Goal: Information Seeking & Learning: Learn about a topic

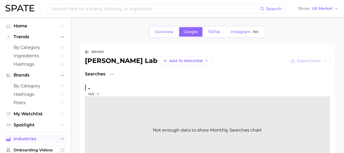
click at [37, 136] on button "Industries" at bounding box center [35, 139] width 62 height 8
click at [41, 25] on span "Home" at bounding box center [35, 25] width 43 height 5
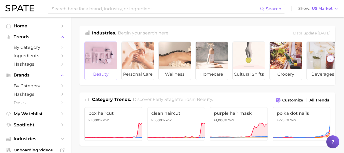
click at [92, 65] on div at bounding box center [101, 55] width 32 height 27
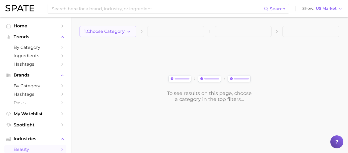
click at [113, 29] on button "1. Choose Category" at bounding box center [107, 31] width 57 height 11
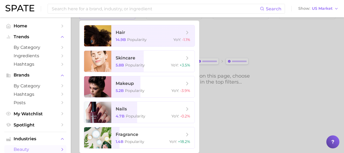
scroll to position [46, 0]
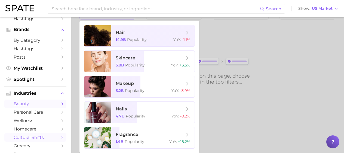
click at [44, 138] on span "cultural shifts" at bounding box center [35, 137] width 43 height 5
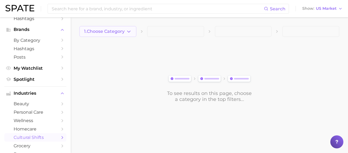
click at [105, 32] on span "1. Choose Category" at bounding box center [104, 31] width 41 height 5
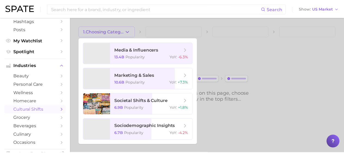
scroll to position [76, 0]
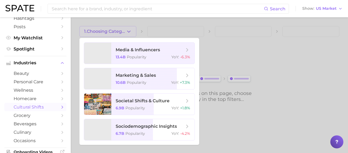
click at [38, 123] on span "beverages" at bounding box center [35, 124] width 43 height 5
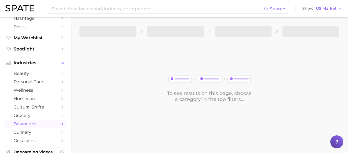
click at [38, 123] on span "beverages" at bounding box center [35, 124] width 43 height 5
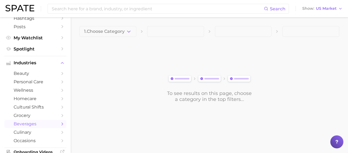
click at [109, 29] on span "1. Choose Category" at bounding box center [104, 31] width 41 height 5
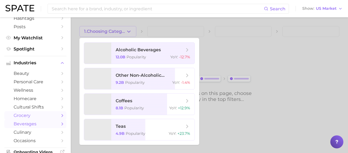
click at [37, 117] on span "grocery" at bounding box center [35, 115] width 43 height 5
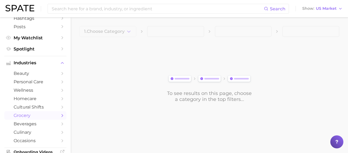
click at [111, 37] on div "1. Choose Category To see results on this page, choose a category in the top fi…" at bounding box center [209, 64] width 260 height 76
click at [125, 30] on button "1. Choose Category" at bounding box center [107, 31] width 57 height 11
click at [125, 37] on div at bounding box center [107, 37] width 57 height 0
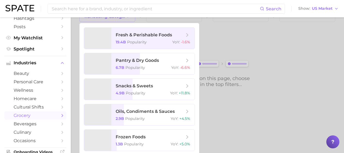
scroll to position [17, 0]
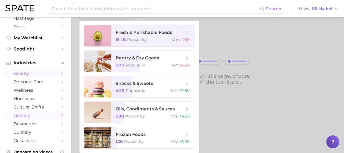
click at [34, 75] on span "beauty" at bounding box center [35, 73] width 43 height 5
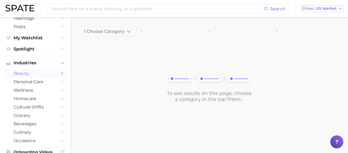
click at [313, 10] on span "Show" at bounding box center [308, 8] width 12 height 3
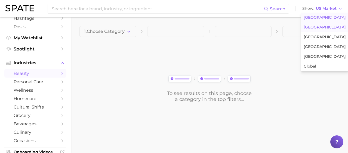
click at [313, 25] on span "United Kingdom" at bounding box center [324, 27] width 42 height 5
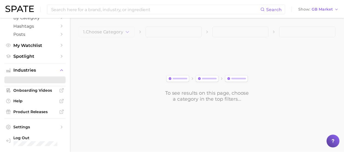
scroll to position [76, 0]
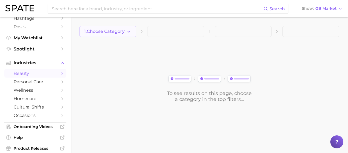
click at [129, 32] on polyline "button" at bounding box center [128, 31] width 3 height 1
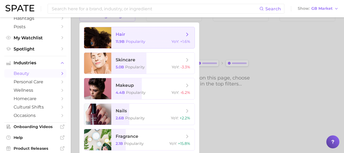
scroll to position [17, 0]
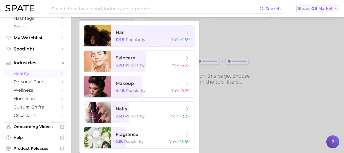
click at [326, 7] on span "GB Market" at bounding box center [321, 8] width 21 height 3
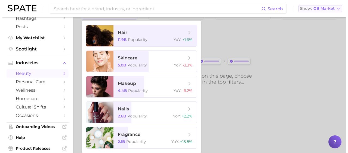
scroll to position [0, 0]
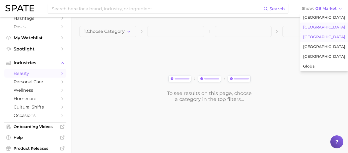
click at [320, 38] on button "France" at bounding box center [324, 37] width 48 height 10
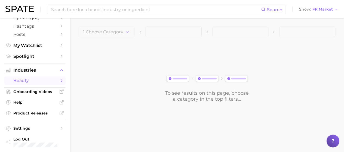
scroll to position [70, 0]
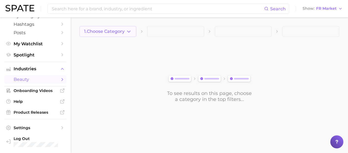
click at [118, 31] on span "1. Choose Category" at bounding box center [104, 31] width 41 height 5
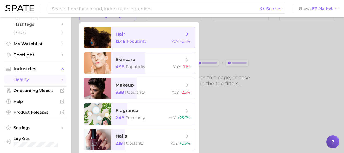
scroll to position [17, 0]
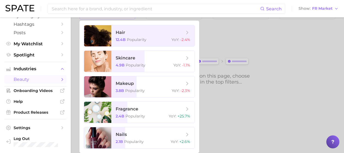
click at [320, 4] on div "Search Show FR Market" at bounding box center [171, 8] width 333 height 17
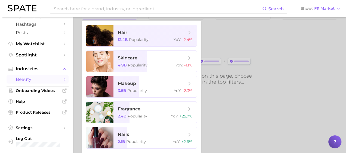
scroll to position [0, 0]
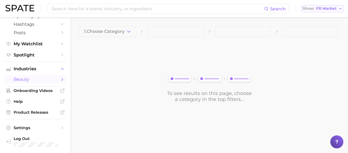
click at [321, 8] on span "FR Market" at bounding box center [326, 8] width 20 height 3
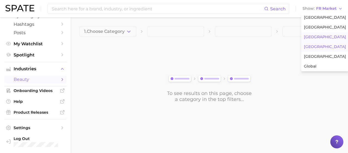
click at [318, 45] on span "South Korea" at bounding box center [325, 47] width 42 height 5
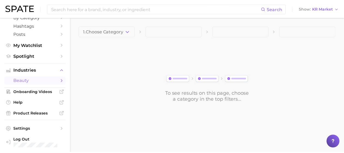
scroll to position [70, 0]
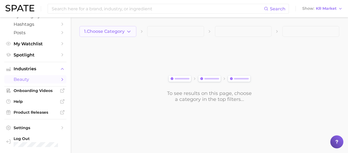
click at [122, 33] on span "1. Choose Category" at bounding box center [104, 31] width 41 height 5
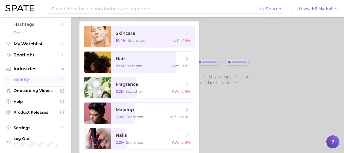
scroll to position [17, 0]
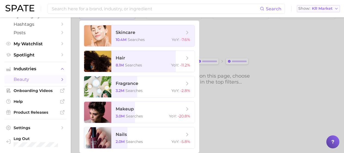
click at [316, 7] on span "KR Market" at bounding box center [322, 8] width 21 height 3
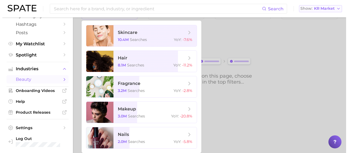
scroll to position [0, 0]
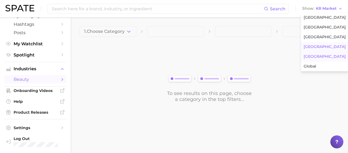
click at [310, 53] on button "Japan" at bounding box center [325, 57] width 48 height 10
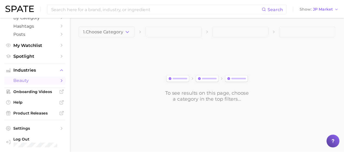
scroll to position [70, 0]
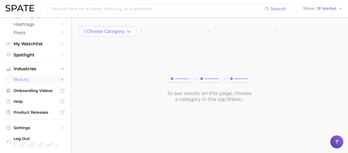
click at [114, 30] on span "1. Choose Category" at bounding box center [104, 31] width 41 height 5
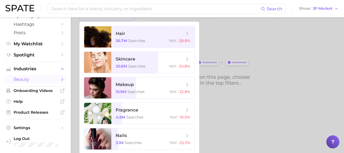
scroll to position [17, 0]
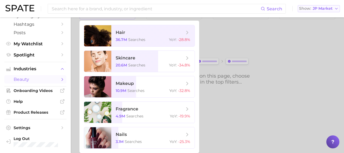
click at [310, 11] on button "Show JP Market" at bounding box center [318, 8] width 42 height 7
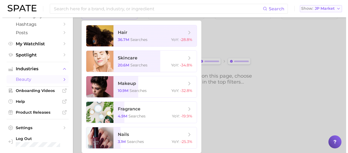
scroll to position [0, 0]
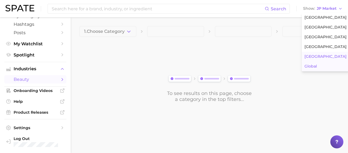
click at [305, 64] on span "Global" at bounding box center [310, 66] width 13 height 5
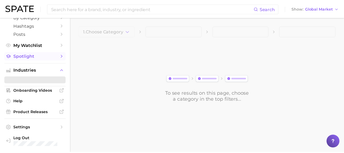
scroll to position [76, 0]
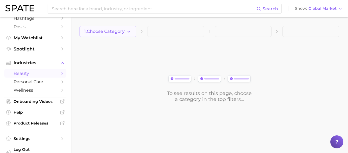
click at [127, 30] on icon "button" at bounding box center [129, 32] width 6 height 6
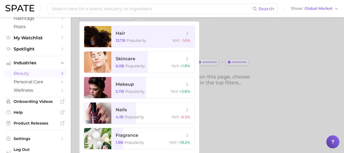
scroll to position [17, 0]
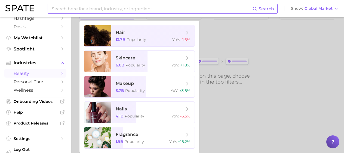
click at [162, 10] on input at bounding box center [151, 8] width 201 height 9
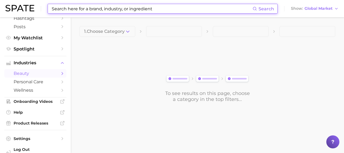
scroll to position [0, 0]
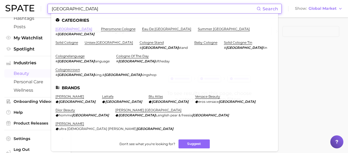
type input "cologne"
click at [67, 29] on link "cologne" at bounding box center [73, 29] width 37 height 4
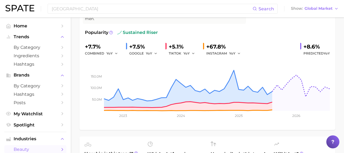
scroll to position [65, 0]
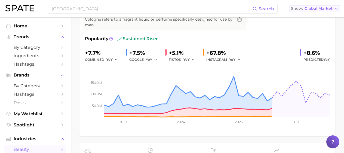
click at [309, 8] on span "Global Market" at bounding box center [318, 8] width 28 height 3
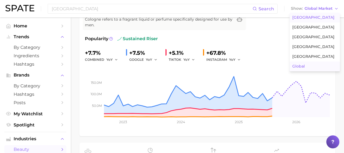
click at [307, 17] on span "United States" at bounding box center [313, 17] width 42 height 5
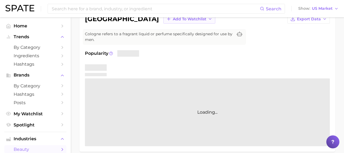
scroll to position [50, 0]
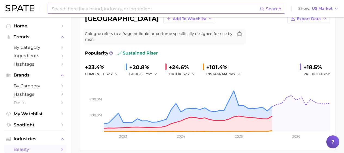
click at [105, 7] on input at bounding box center [155, 8] width 209 height 9
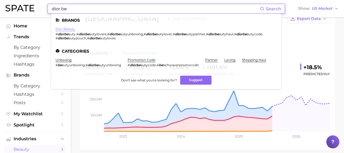
type input "dior be"
click at [65, 30] on link "dior beauty" at bounding box center [65, 29] width 20 height 4
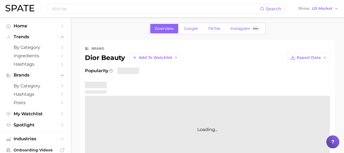
scroll to position [4, 0]
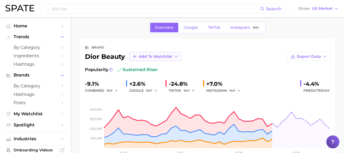
click at [175, 58] on icon "button" at bounding box center [176, 56] width 4 height 4
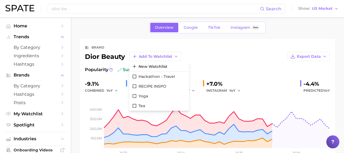
click at [207, 58] on div "Export Data" at bounding box center [255, 56] width 148 height 9
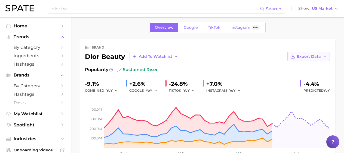
click at [318, 54] on span "Export Data" at bounding box center [309, 56] width 24 height 5
click at [233, 61] on div "brand dior beauty Add to Watchlist Export Data Time Series CSV Time Series Imag…" at bounding box center [207, 103] width 245 height 118
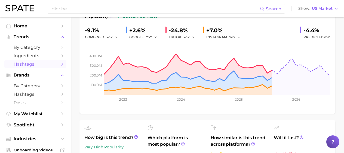
scroll to position [0, 0]
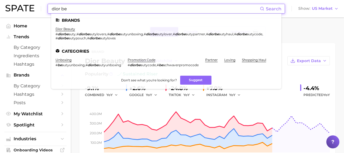
drag, startPoint x: 123, startPoint y: 12, endPoint x: -29, endPoint y: 4, distance: 151.9
click at [0, 4] on html "dior be Search Brands dior beauty # diorbe auty , # diorbe autylovers , # diorb…" at bounding box center [172, 76] width 344 height 153
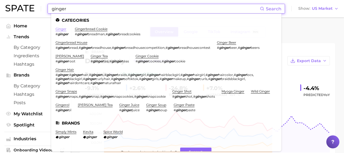
type input "ginger"
click at [62, 29] on link "ginger" at bounding box center [60, 29] width 11 height 4
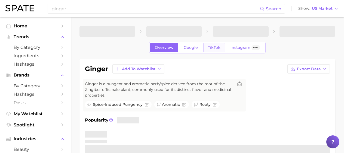
click at [218, 48] on span "TikTok" at bounding box center [214, 47] width 13 height 5
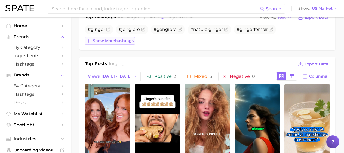
click at [117, 41] on span "Show more hashtags" at bounding box center [113, 41] width 41 height 5
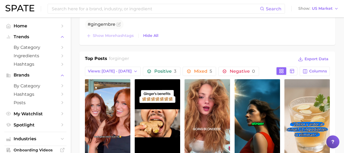
scroll to position [203, 0]
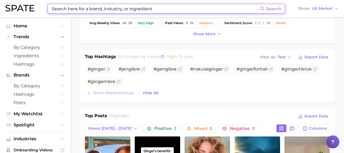
click at [125, 11] on input at bounding box center [155, 8] width 209 height 9
click at [28, 62] on span "Hashtags" at bounding box center [35, 64] width 43 height 5
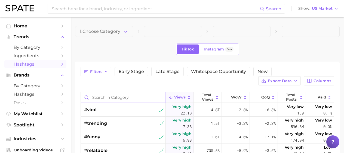
click at [125, 99] on input "Search in category" at bounding box center [123, 97] width 85 height 10
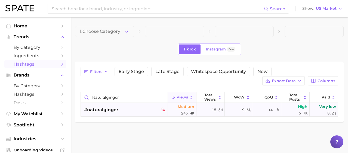
click at [137, 112] on div "#naturalginger" at bounding box center [125, 110] width 82 height 14
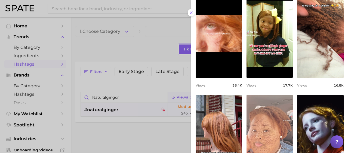
scroll to position [157, 0]
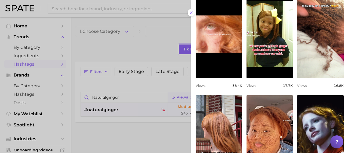
click at [139, 92] on div at bounding box center [174, 76] width 348 height 153
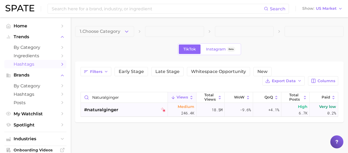
click at [148, 107] on div "#naturalginger" at bounding box center [125, 110] width 82 height 14
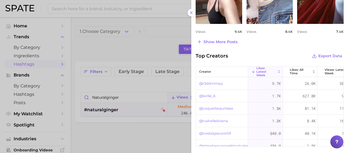
scroll to position [341, 0]
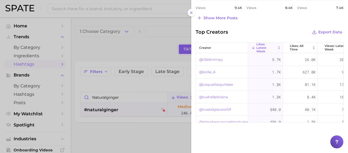
click at [136, 92] on div at bounding box center [174, 76] width 348 height 153
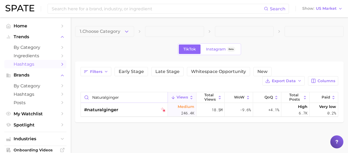
drag, startPoint x: 152, startPoint y: 98, endPoint x: 66, endPoint y: 88, distance: 87.0
click at [66, 88] on div "Search Show US Market Home Trends by Category Ingredients Hashtags Brands by Ca…" at bounding box center [174, 83] width 348 height 132
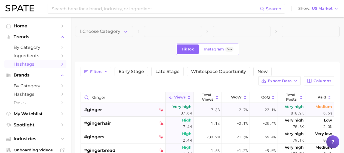
click at [117, 109] on div "#ginger" at bounding box center [123, 110] width 79 height 14
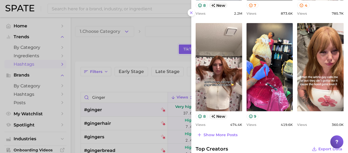
scroll to position [315, 0]
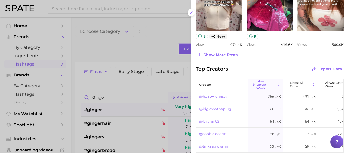
click at [112, 96] on div at bounding box center [174, 76] width 348 height 153
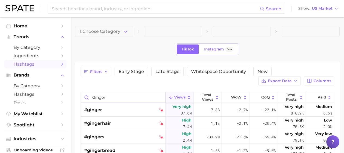
click at [120, 97] on input "ginger" at bounding box center [123, 97] width 85 height 10
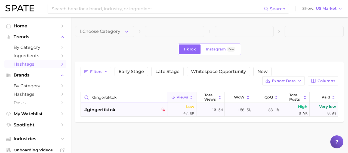
type input "gingertiktok"
click at [121, 110] on div "#gingertiktok" at bounding box center [125, 110] width 82 height 14
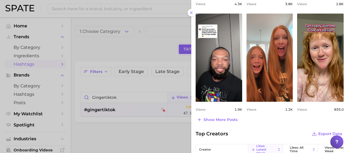
scroll to position [250, 0]
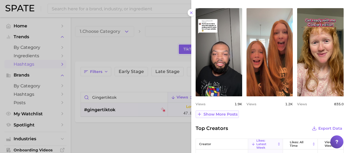
click at [219, 116] on span "Show more posts" at bounding box center [220, 114] width 34 height 5
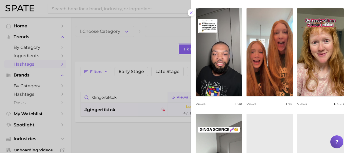
scroll to position [0, 0]
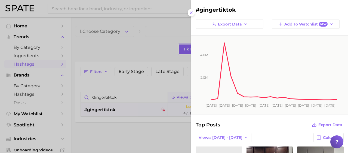
click at [95, 17] on div at bounding box center [174, 76] width 348 height 153
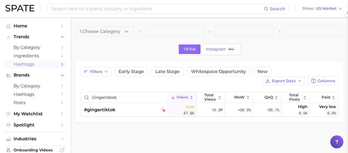
click at [96, 10] on input at bounding box center [157, 8] width 213 height 9
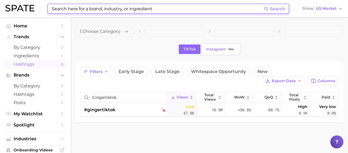
click at [96, 10] on input at bounding box center [157, 8] width 213 height 9
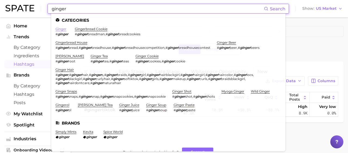
type input "ginger"
click at [65, 30] on link "ginger" at bounding box center [60, 29] width 11 height 4
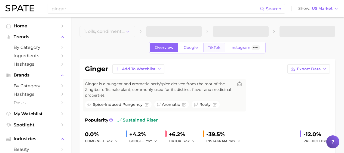
click at [211, 47] on span "TikTok" at bounding box center [214, 47] width 13 height 5
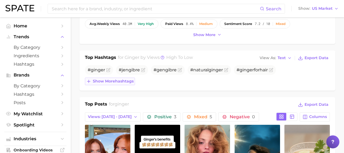
click at [121, 83] on span "Show more hashtags" at bounding box center [113, 81] width 41 height 5
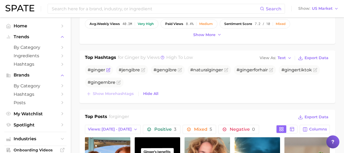
click at [107, 70] on icon "Flag as miscategorized or irrelevant" at bounding box center [108, 70] width 4 height 4
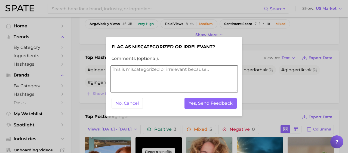
click at [129, 79] on textarea "comments (optional):" at bounding box center [173, 79] width 127 height 27
click at [180, 75] on textarea "comments (optional):" at bounding box center [173, 79] width 127 height 27
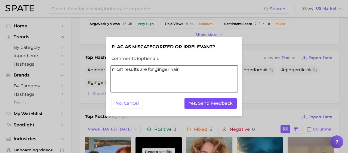
type textarea "most results are for ginger hair"
click at [211, 102] on button "Yes, Send Feedback" at bounding box center [210, 103] width 52 height 11
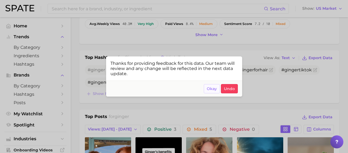
click at [210, 89] on span "Okay" at bounding box center [212, 89] width 10 height 5
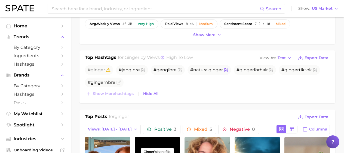
click at [228, 71] on icon "Flag as miscategorized or irrelevant" at bounding box center [226, 70] width 4 height 4
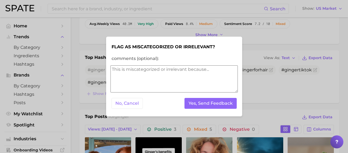
click at [190, 80] on textarea "comments (optional):" at bounding box center [173, 79] width 127 height 27
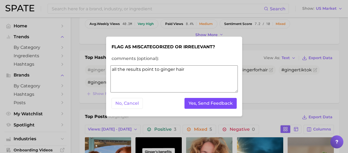
type textarea "all the results point to ginger hair"
click at [204, 100] on button "Yes, Send Feedback" at bounding box center [210, 103] width 52 height 11
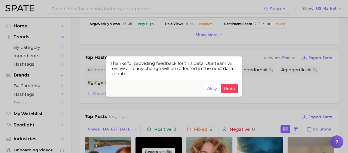
click at [280, 86] on div at bounding box center [174, 76] width 348 height 153
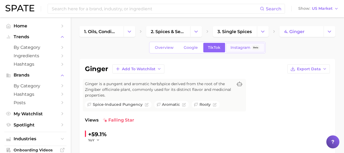
click at [229, 49] on link "Instagram Beta" at bounding box center [245, 48] width 39 height 10
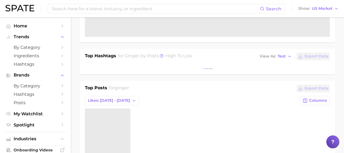
scroll to position [192, 0]
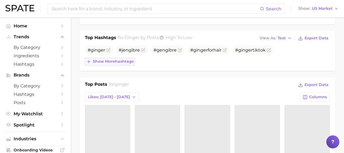
click at [111, 63] on span "Show more hashtags" at bounding box center [113, 61] width 41 height 5
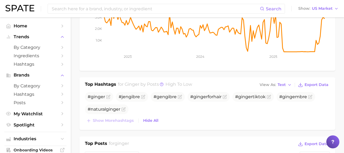
scroll to position [145, 0]
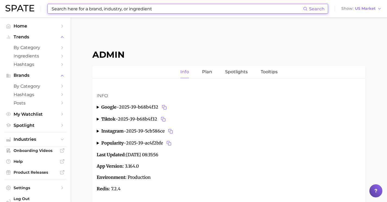
click at [130, 6] on input at bounding box center [177, 8] width 252 height 9
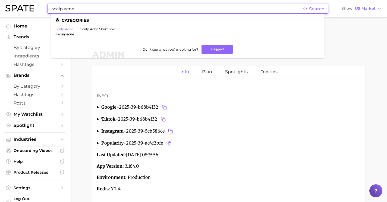
type input "scalp acne"
click at [71, 29] on link "scalp acne" at bounding box center [64, 29] width 18 height 4
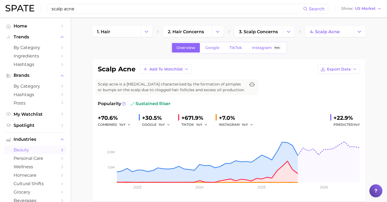
drag, startPoint x: 108, startPoint y: 10, endPoint x: 34, endPoint y: 5, distance: 74.6
click at [34, 5] on div "scalp acne Search Show US Market" at bounding box center [193, 8] width 377 height 17
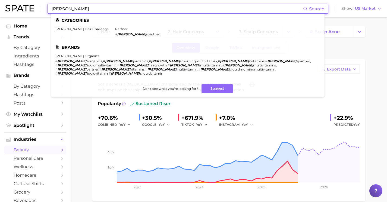
drag, startPoint x: 82, startPoint y: 8, endPoint x: 36, endPoint y: 7, distance: 46.2
click at [36, 7] on div "maryruth Search Categories mary ruth's hair challenge partner # maryruth spartn…" at bounding box center [193, 8] width 377 height 17
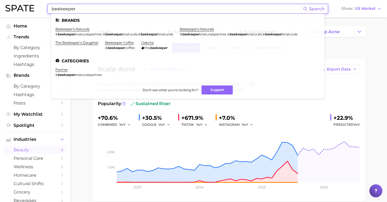
drag, startPoint x: 144, startPoint y: 10, endPoint x: -40, endPoint y: 4, distance: 184.4
click at [0, 4] on html "beekeeper Search Brands beekeeper's naturals # beekeeper snaturalspartner , # b…" at bounding box center [193, 101] width 387 height 202
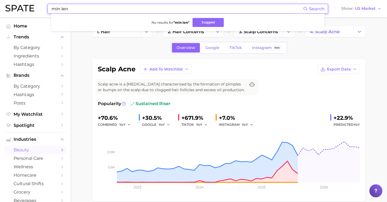
drag, startPoint x: 127, startPoint y: 10, endPoint x: 35, endPoint y: 3, distance: 92.4
click at [39, 5] on div "min len Search No results for " min len " Suggest Show US Market" at bounding box center [193, 8] width 377 height 17
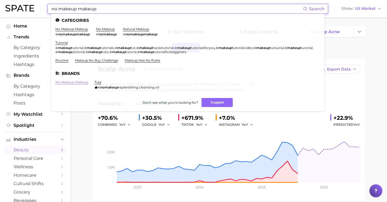
type input "no makeup makeup"
click at [74, 81] on link "no makeup makeup" at bounding box center [71, 82] width 33 height 4
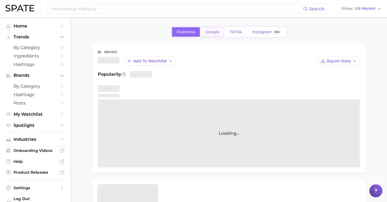
click at [214, 34] on link "Google" at bounding box center [212, 32] width 23 height 10
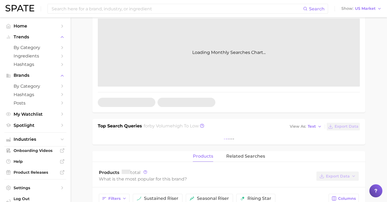
scroll to position [114, 0]
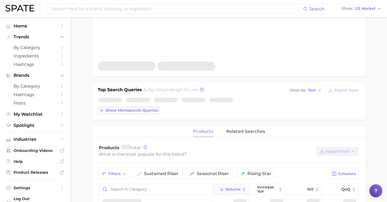
click at [149, 112] on span "Show more search queries" at bounding box center [132, 110] width 52 height 5
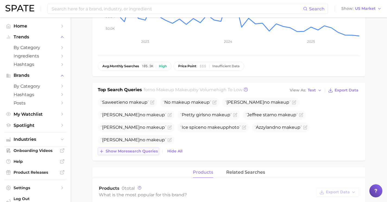
click at [155, 149] on span "Show more search queries" at bounding box center [132, 151] width 52 height 5
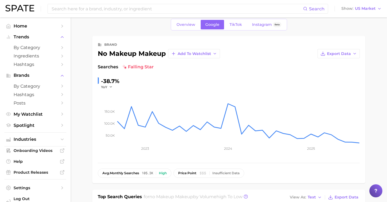
scroll to position [0, 0]
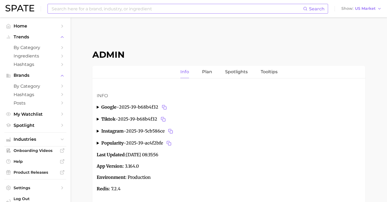
click at [121, 11] on input at bounding box center [177, 8] width 252 height 9
type input "surf"
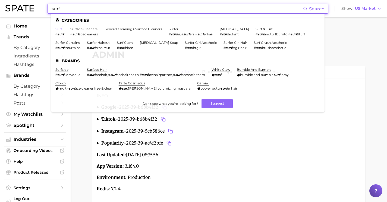
click at [60, 29] on link "surf" at bounding box center [58, 29] width 7 height 4
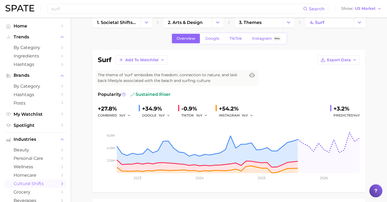
scroll to position [7, 0]
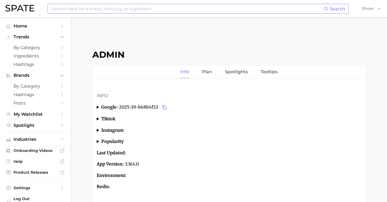
click at [192, 11] on input at bounding box center [187, 8] width 273 height 9
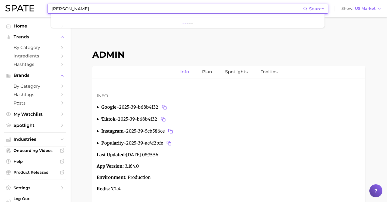
type input "[PERSON_NAME]"
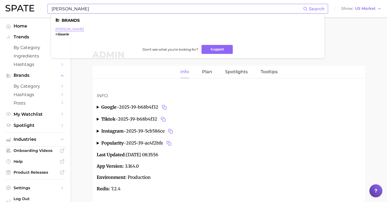
click at [63, 29] on link "[PERSON_NAME]" at bounding box center [69, 29] width 29 height 4
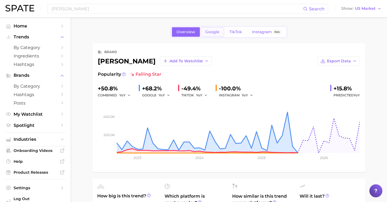
click at [210, 31] on span "Google" at bounding box center [213, 32] width 14 height 5
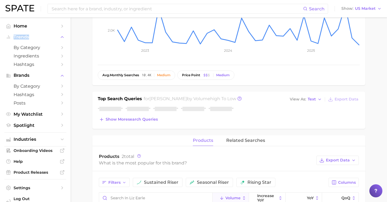
scroll to position [178, 0]
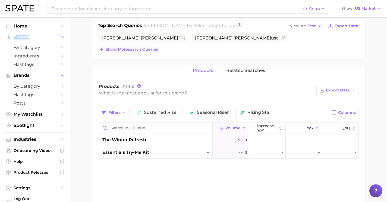
click at [142, 49] on span "Show more search queries" at bounding box center [132, 49] width 52 height 5
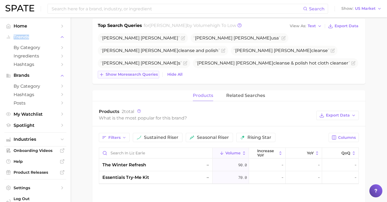
click at [144, 74] on span "Show more search queries" at bounding box center [132, 74] width 52 height 5
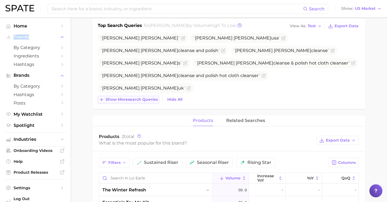
click at [149, 101] on span "Show more search queries" at bounding box center [132, 99] width 52 height 5
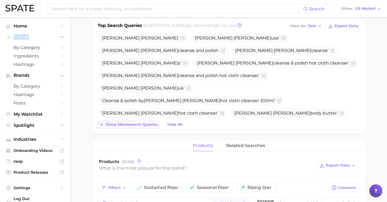
click at [145, 126] on span "Show more search queries" at bounding box center [132, 124] width 52 height 5
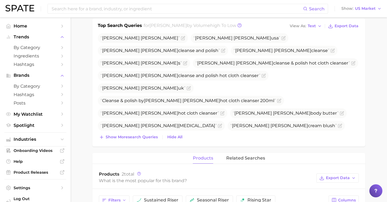
click at [147, 145] on div "Top Search Queries for [PERSON_NAME] by Volume high to low View As Text Export …" at bounding box center [228, 82] width 273 height 128
click at [149, 136] on span "Show more search queries" at bounding box center [132, 137] width 52 height 5
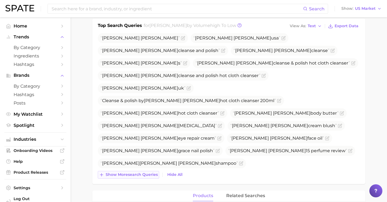
click at [148, 172] on button "Show more search queries" at bounding box center [128, 175] width 61 height 8
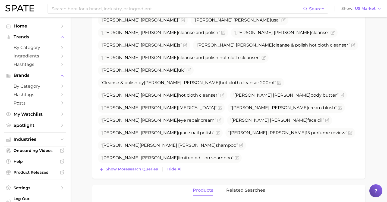
scroll to position [210, 0]
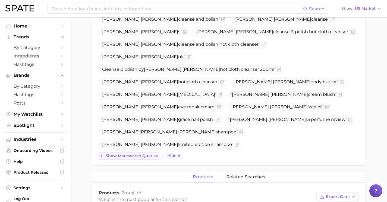
click at [146, 157] on span "Show more search queries" at bounding box center [132, 155] width 52 height 5
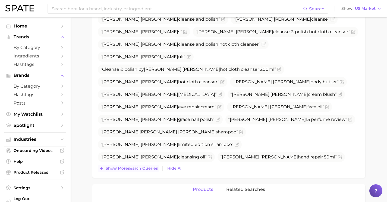
click at [150, 170] on span "Show more search queries" at bounding box center [132, 168] width 52 height 5
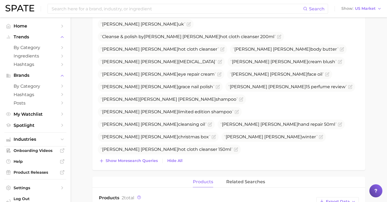
scroll to position [243, 0]
click at [144, 160] on span "Show more search queries" at bounding box center [132, 160] width 52 height 5
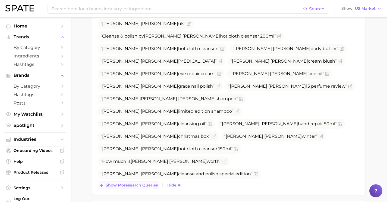
click at [148, 181] on button "Show more search queries" at bounding box center [128, 185] width 61 height 8
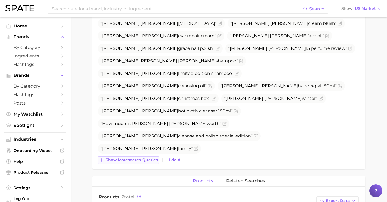
drag, startPoint x: 147, startPoint y: 160, endPoint x: 150, endPoint y: 161, distance: 2.8
click at [147, 160] on span "Show more search queries" at bounding box center [132, 159] width 52 height 5
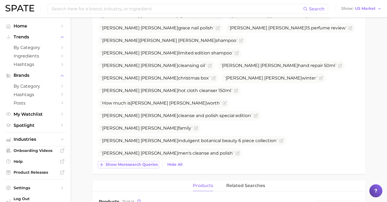
click at [137, 165] on span "Show more search queries" at bounding box center [132, 164] width 52 height 5
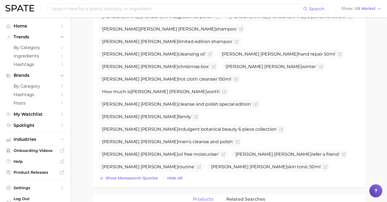
scroll to position [341, 0]
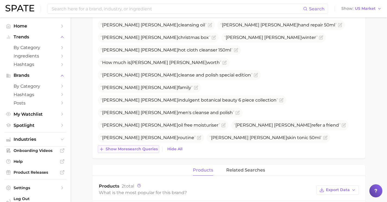
click at [147, 145] on button "Show more search queries" at bounding box center [128, 149] width 61 height 8
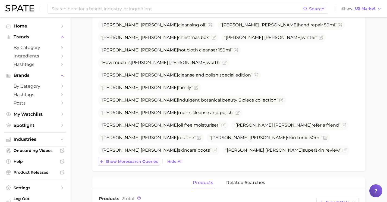
click at [144, 160] on span "Show more search queries" at bounding box center [132, 161] width 52 height 5
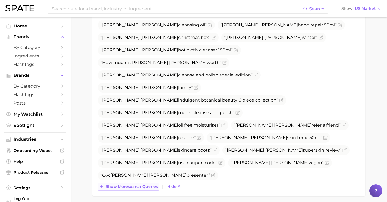
click at [140, 189] on button "Show more search queries" at bounding box center [128, 187] width 61 height 8
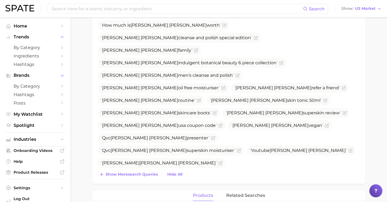
scroll to position [379, 0]
click at [141, 170] on div "[PERSON_NAME] [PERSON_NAME] usa [PERSON_NAME] cleanse and [DEMOGRAPHIC_DATA] [P…" at bounding box center [229, 5] width 262 height 345
click at [145, 168] on div "[PERSON_NAME] [PERSON_NAME] usa [PERSON_NAME] cleanse and [DEMOGRAPHIC_DATA] [P…" at bounding box center [229, 5] width 262 height 345
click at [144, 170] on button "Show more search queries" at bounding box center [128, 174] width 61 height 8
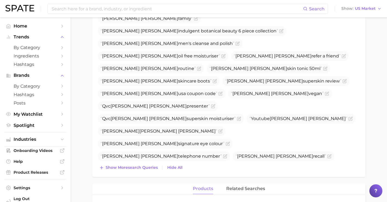
scroll to position [413, 0]
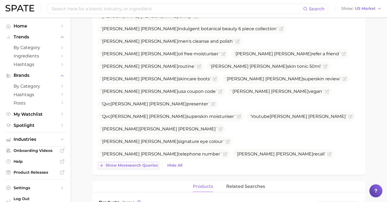
click at [144, 162] on button "Show more search queries" at bounding box center [128, 165] width 61 height 8
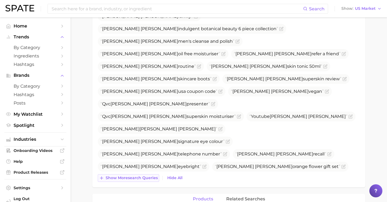
click at [145, 179] on span "Show more search queries" at bounding box center [132, 177] width 52 height 5
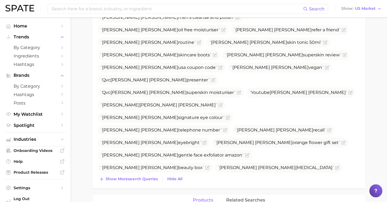
scroll to position [442, 0]
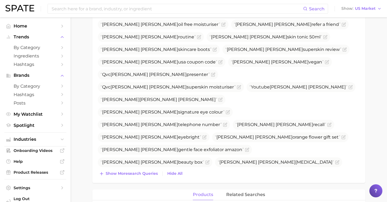
click at [148, 171] on span "Show more search queries" at bounding box center [132, 173] width 52 height 5
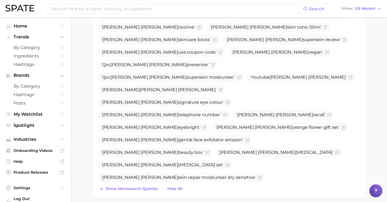
scroll to position [452, 0]
click at [149, 186] on span "Show more search queries" at bounding box center [132, 188] width 52 height 5
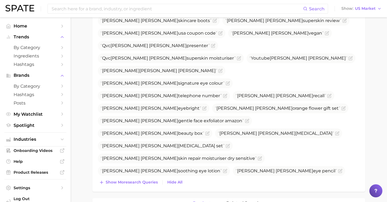
scroll to position [477, 0]
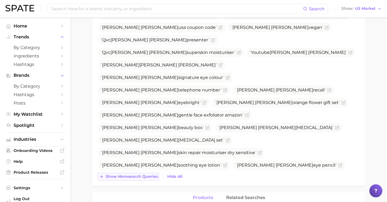
click at [147, 175] on span "Show more search queries" at bounding box center [132, 176] width 52 height 5
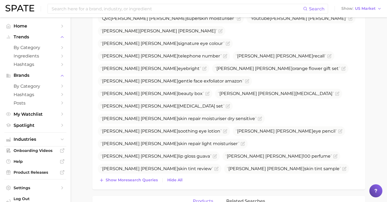
scroll to position [539, 0]
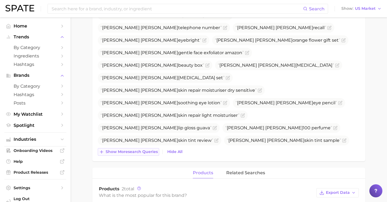
click at [150, 154] on span "Show more search queries" at bounding box center [132, 151] width 52 height 5
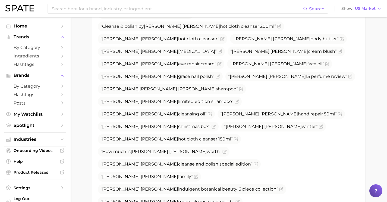
scroll to position [253, 0]
drag, startPoint x: 243, startPoint y: 63, endPoint x: 209, endPoint y: 64, distance: 33.7
click at [193, 173] on span "[PERSON_NAME] family" at bounding box center [147, 175] width 92 height 5
copy span "[PERSON_NAME] family"
click at [198, 174] on icon "Flag as miscategorized or irrelevant" at bounding box center [196, 176] width 4 height 4
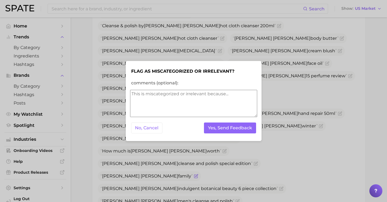
scroll to position [241, 0]
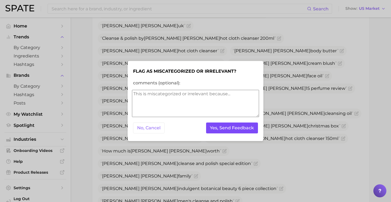
click at [225, 128] on button "Yes, Send Feedback" at bounding box center [232, 127] width 52 height 11
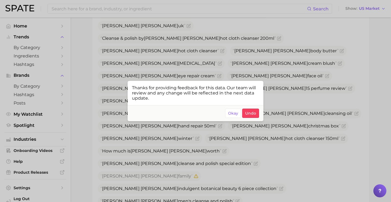
click at [307, 53] on div at bounding box center [195, 101] width 391 height 202
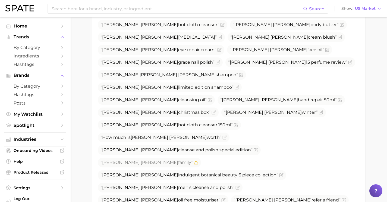
scroll to position [267, 0]
drag, startPoint x: 226, startPoint y: 75, endPoint x: 179, endPoint y: 76, distance: 47.6
click at [234, 197] on span "[PERSON_NAME] refer a friend" at bounding box center [287, 199] width 107 height 5
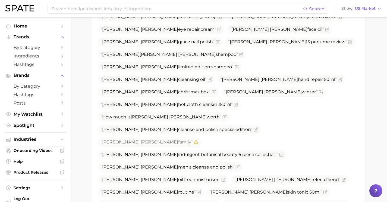
scroll to position [288, 0]
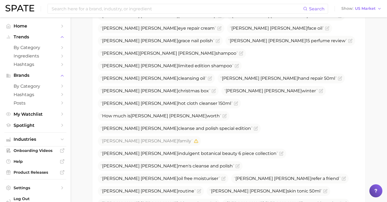
drag, startPoint x: 150, startPoint y: 92, endPoint x: 101, endPoint y: 92, distance: 49.2
copy span "[PERSON_NAME] [PERSON_NAME]"
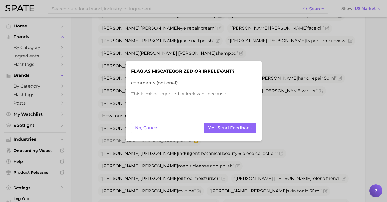
scroll to position [276, 0]
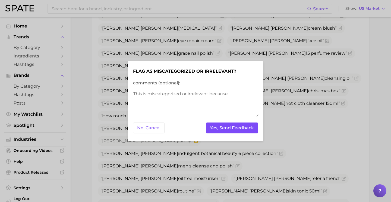
click at [222, 128] on button "Yes, Send Feedback" at bounding box center [232, 127] width 52 height 11
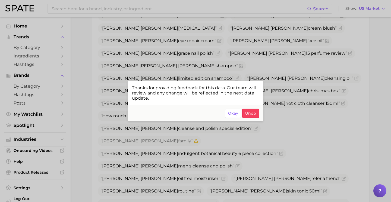
click at [321, 120] on div at bounding box center [195, 101] width 391 height 202
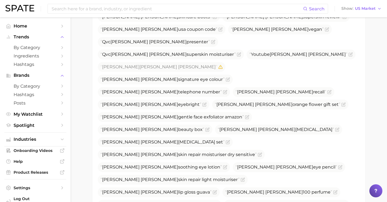
scroll to position [475, 0]
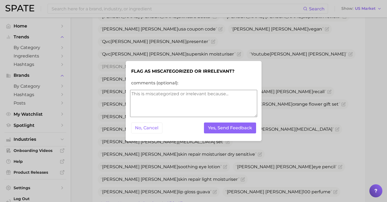
scroll to position [450, 0]
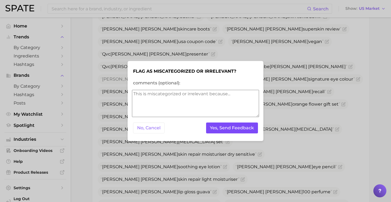
click at [253, 129] on button "Yes, Send Feedback" at bounding box center [232, 127] width 52 height 11
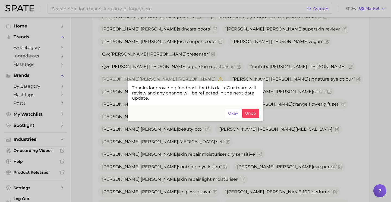
click at [333, 129] on div at bounding box center [195, 101] width 391 height 202
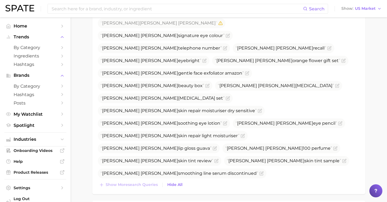
scroll to position [519, 0]
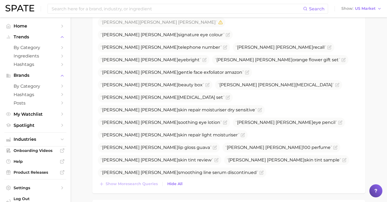
drag, startPoint x: 213, startPoint y: 122, endPoint x: 175, endPoint y: 123, distance: 37.8
copy span "[PERSON_NAME] address"
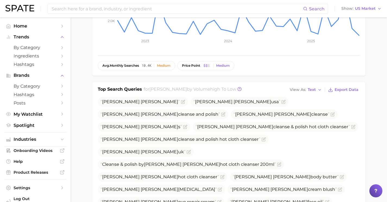
scroll to position [0, 0]
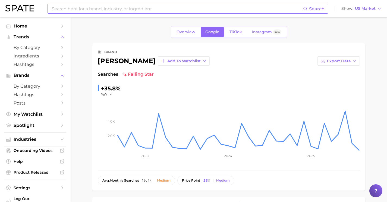
click at [114, 4] on input at bounding box center [177, 8] width 252 height 9
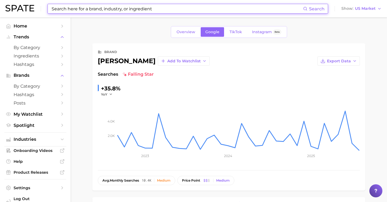
paste input "green tea coconut water"
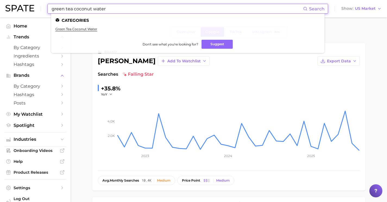
drag, startPoint x: 116, startPoint y: 10, endPoint x: -1, endPoint y: 4, distance: 116.8
click at [0, 4] on html "green tea coconut water Search Categories green tea coconut water Don't see wha…" at bounding box center [193, 101] width 387 height 202
paste input "[MEDICAL_DATA]"
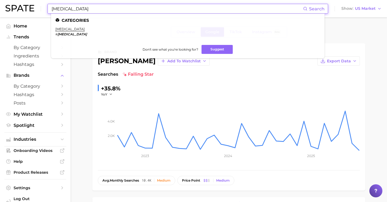
drag, startPoint x: 131, startPoint y: 10, endPoint x: 51, endPoint y: 5, distance: 80.3
click at [51, 7] on div "[MEDICAL_DATA] Search Categories [MEDICAL_DATA] # [MEDICAL_DATA] Don't see what…" at bounding box center [188, 9] width 281 height 10
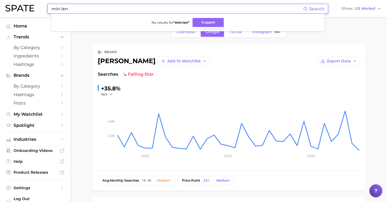
click at [62, 9] on input "min len" at bounding box center [177, 8] width 252 height 9
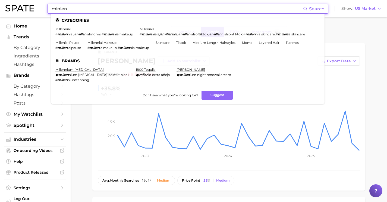
type input "minlen"
